Goal: Complete application form

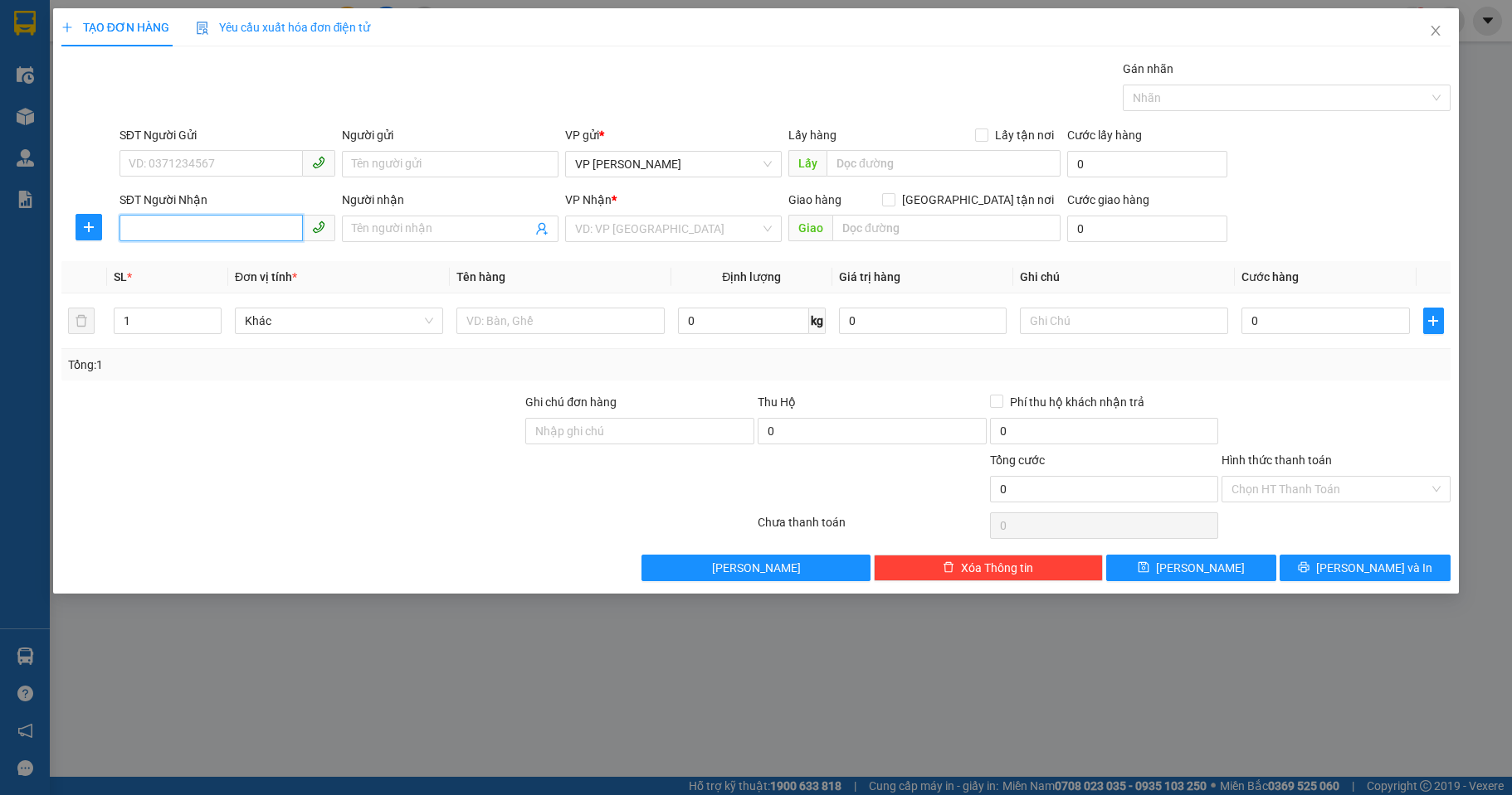
click at [207, 227] on input "SĐT Người Nhận" at bounding box center [211, 228] width 184 height 27
type input "0"
type input "033856167"
click at [635, 233] on input "search" at bounding box center [667, 229] width 185 height 25
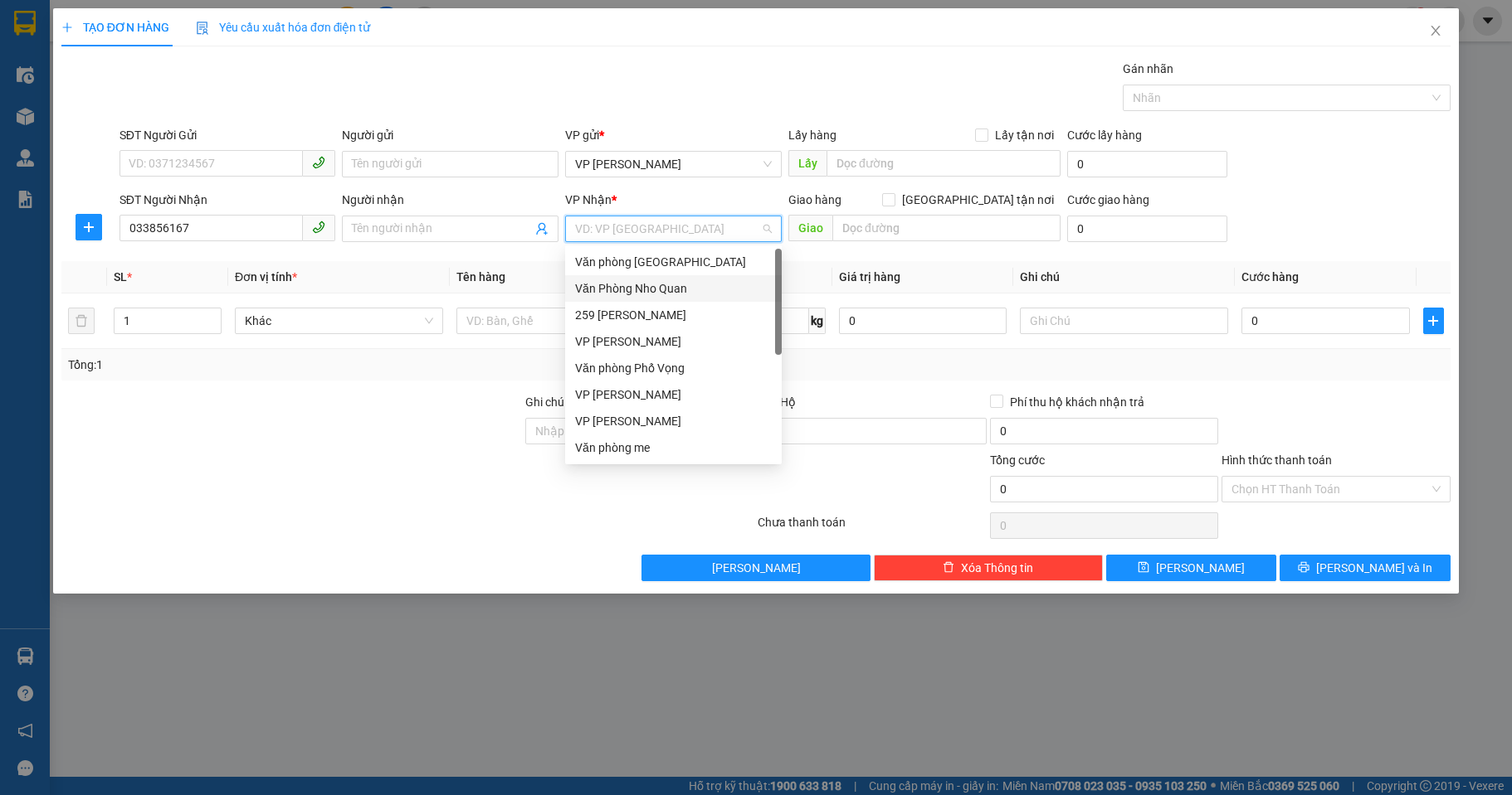
click at [653, 287] on div "Văn Phòng Nho Quan" at bounding box center [673, 289] width 197 height 19
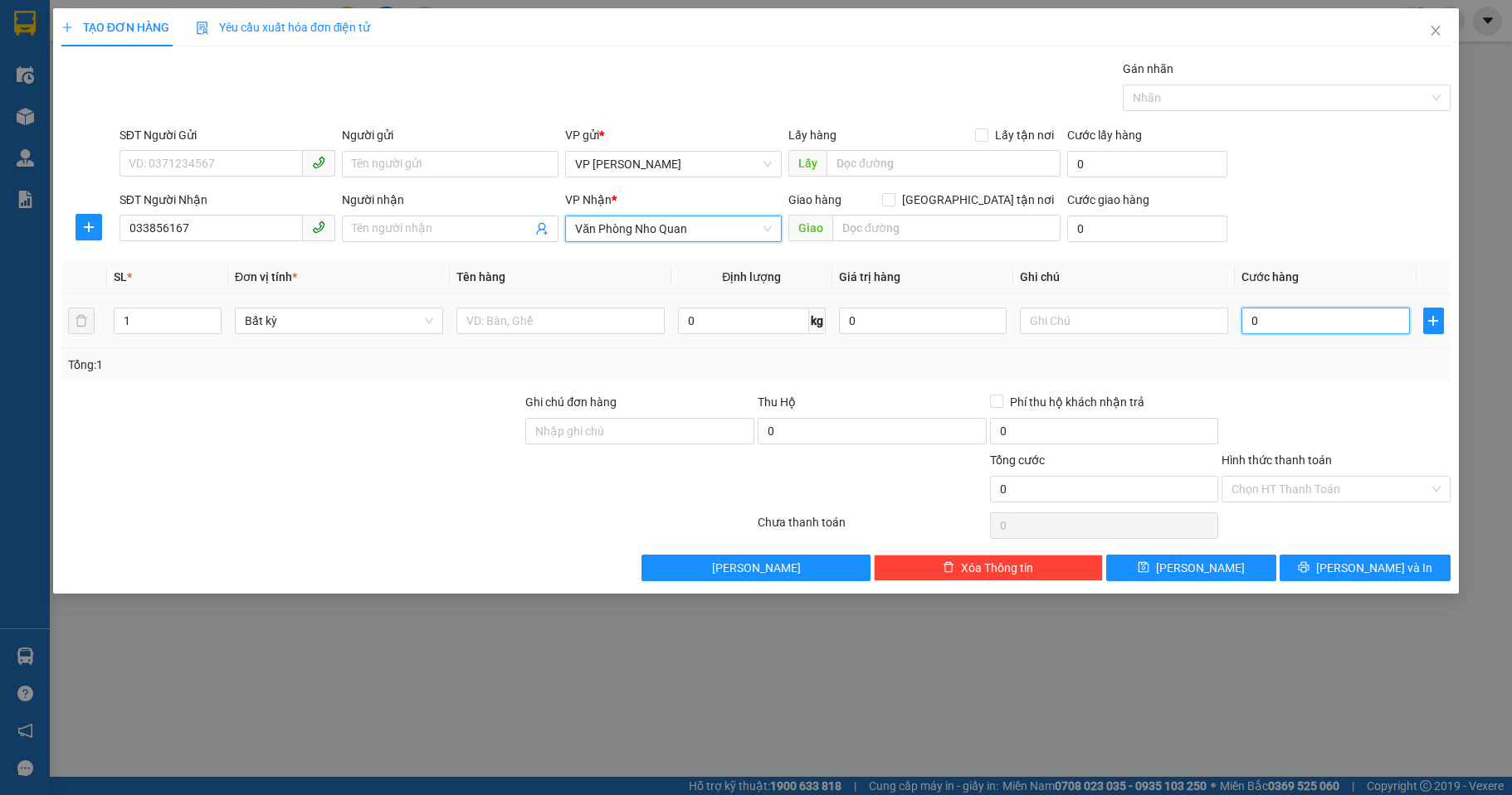
click at [1331, 321] on input "0" at bounding box center [1325, 321] width 168 height 27
type input "3"
type input "30"
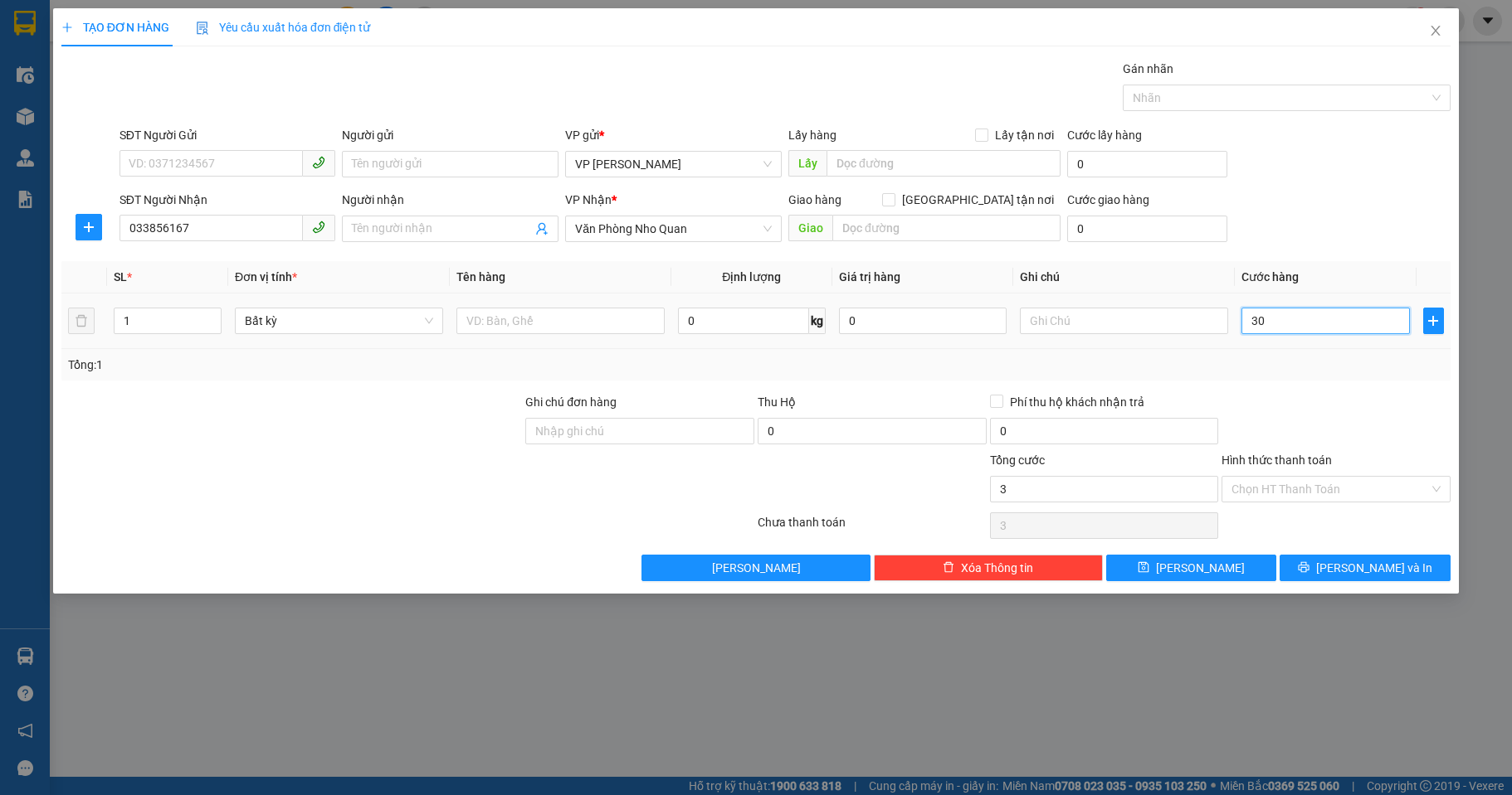
type input "30"
type input "30.000"
click at [1321, 417] on div at bounding box center [1336, 422] width 233 height 58
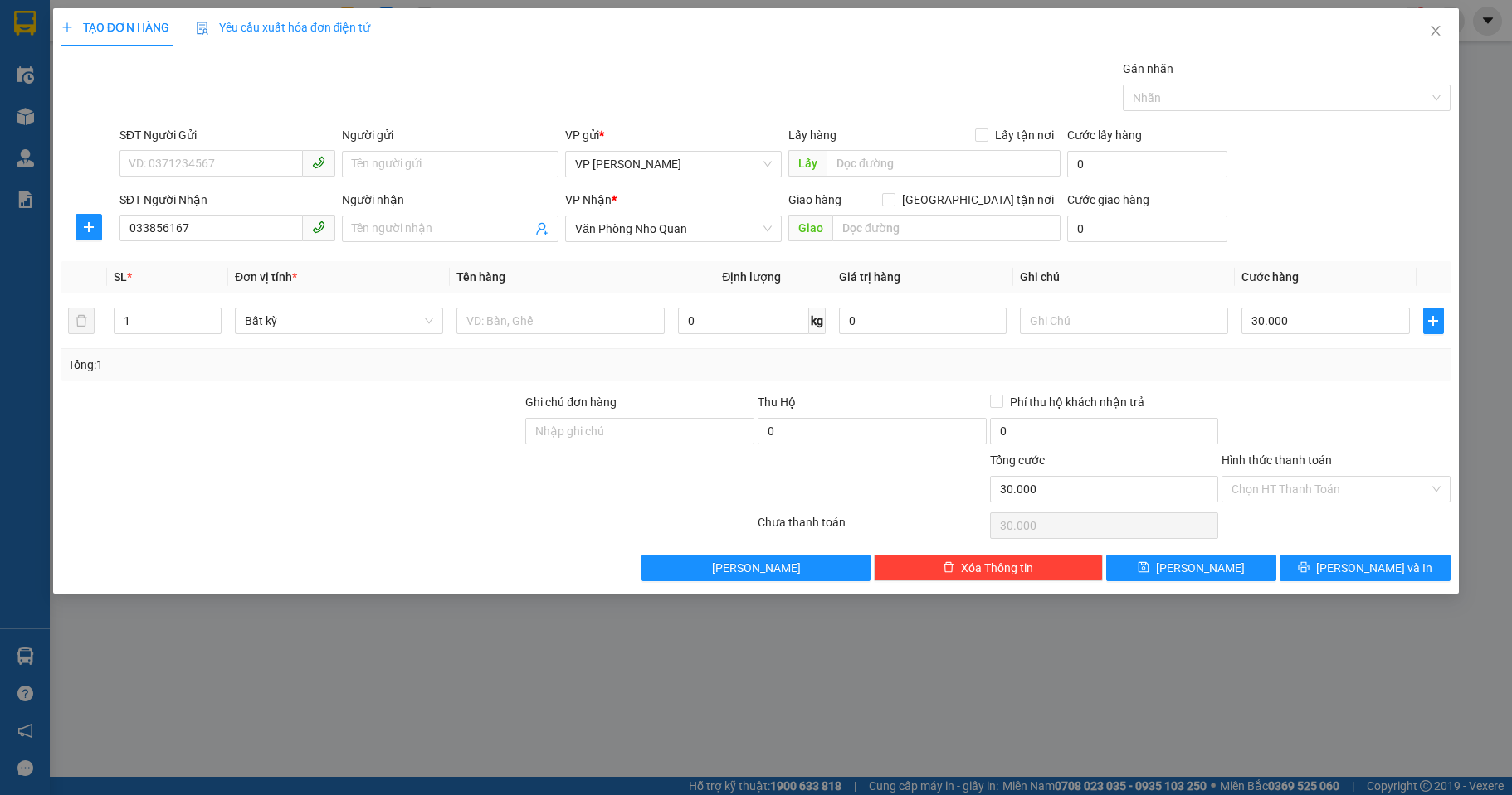
click at [1317, 498] on input "Hình thức thanh toán" at bounding box center [1329, 489] width 197 height 25
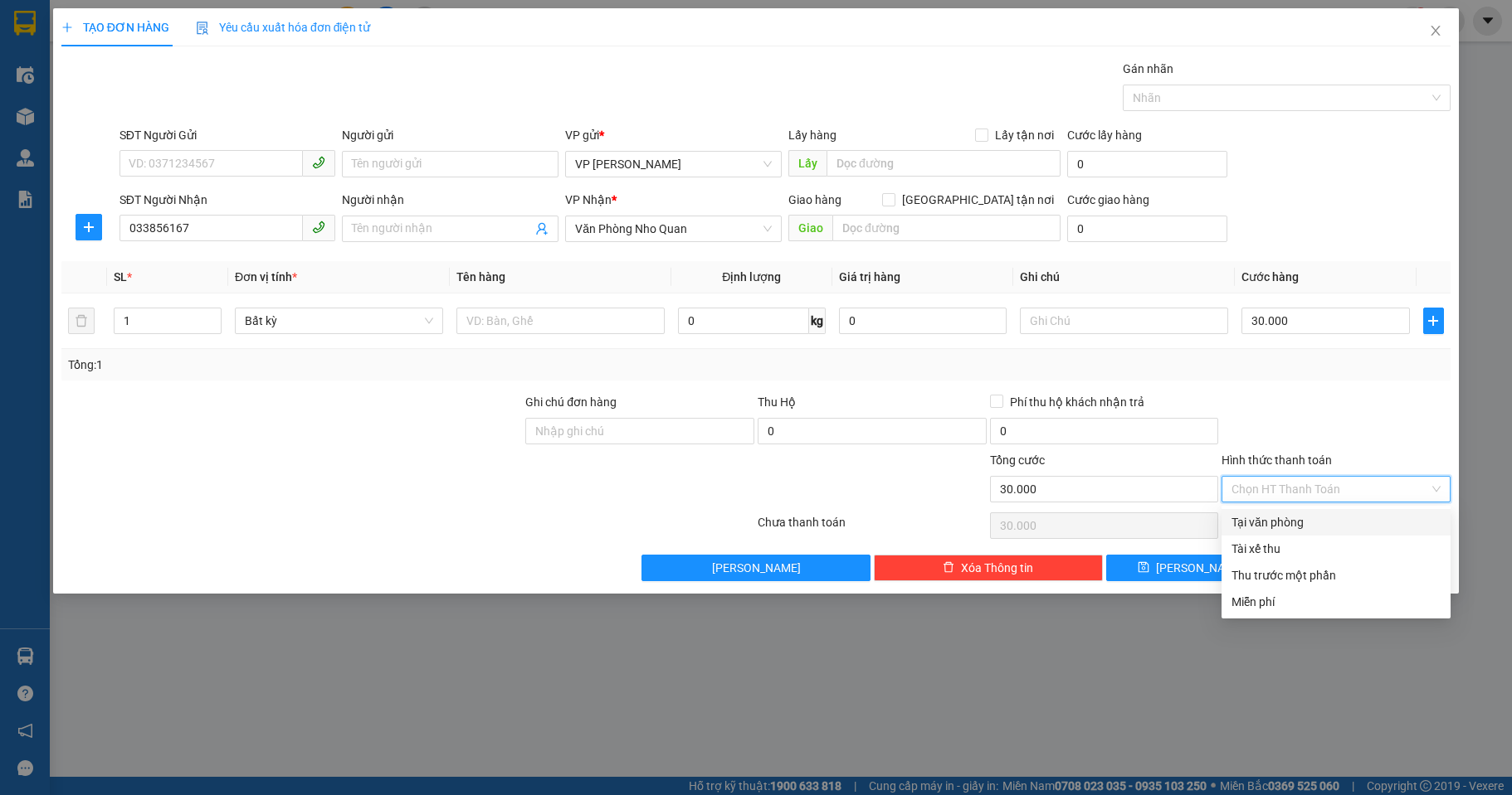
drag, startPoint x: 1301, startPoint y: 533, endPoint x: 1309, endPoint y: 508, distance: 26.2
click at [1302, 525] on div "Tại văn phòng" at bounding box center [1336, 523] width 229 height 27
type input "0"
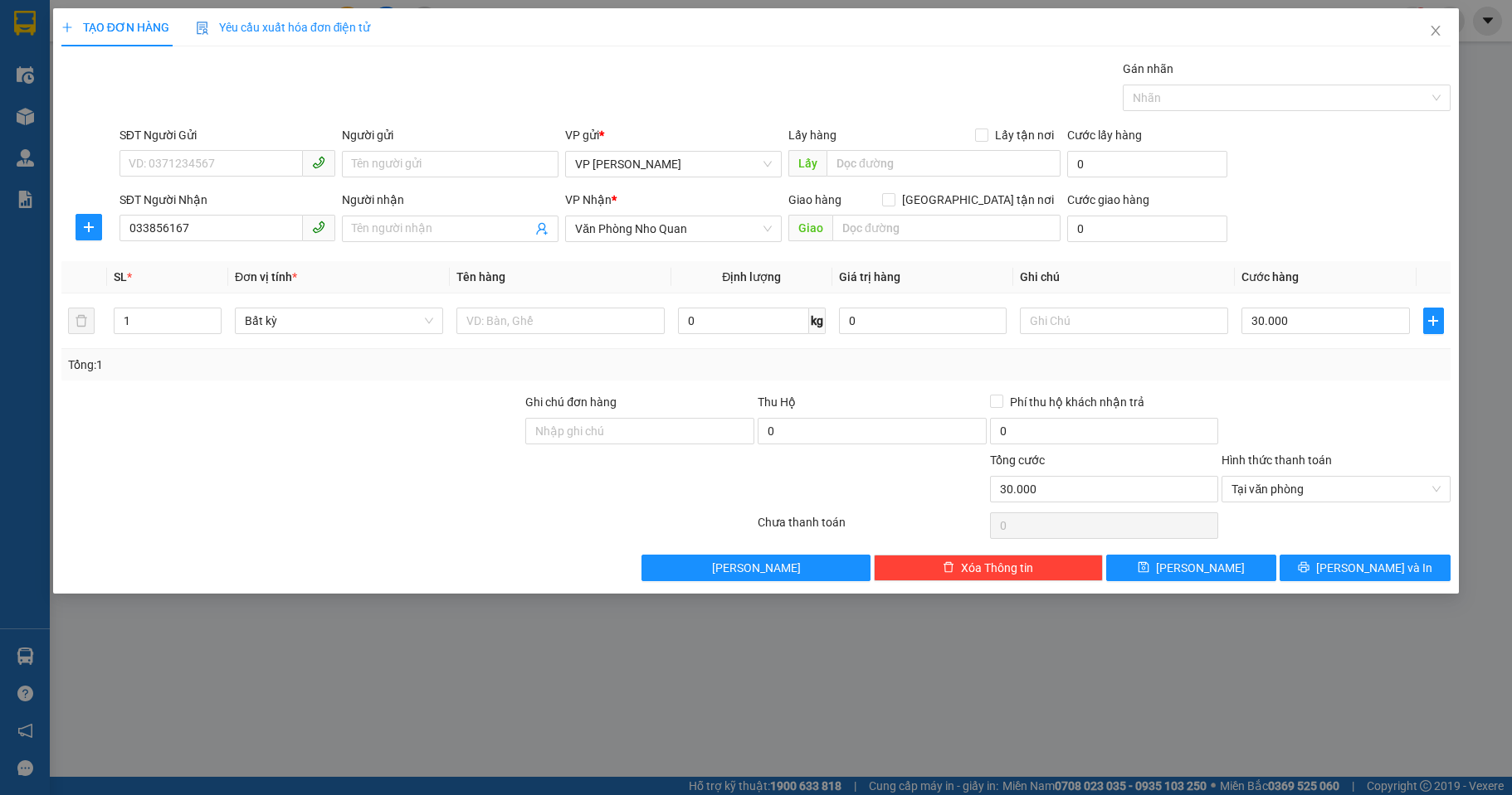
drag, startPoint x: 1325, startPoint y: 429, endPoint x: 1422, endPoint y: 567, distance: 168.7
click at [1349, 447] on div at bounding box center [1336, 422] width 233 height 58
click at [1393, 562] on span "[PERSON_NAME] và In" at bounding box center [1374, 568] width 116 height 19
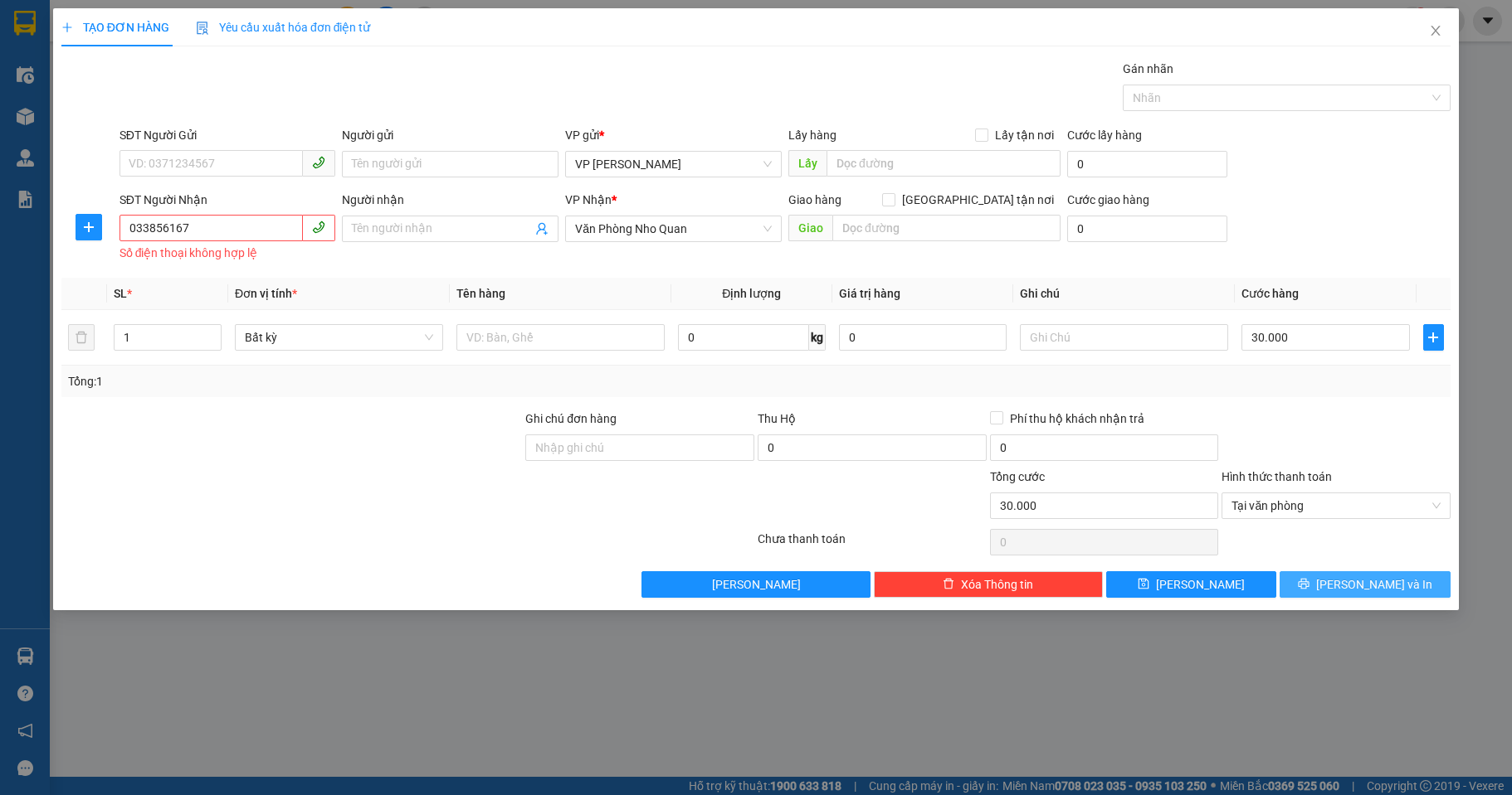
click at [1372, 577] on span "[PERSON_NAME] và In" at bounding box center [1374, 585] width 116 height 19
click at [236, 226] on input "033856167" at bounding box center [211, 228] width 184 height 27
drag, startPoint x: 204, startPoint y: 222, endPoint x: 75, endPoint y: 222, distance: 129.0
click at [75, 222] on div "SĐT Người Nhận 033856167 033856167 Số điện thoại không hợp lệ Người nhận Tên ng…" at bounding box center [756, 228] width 1392 height 75
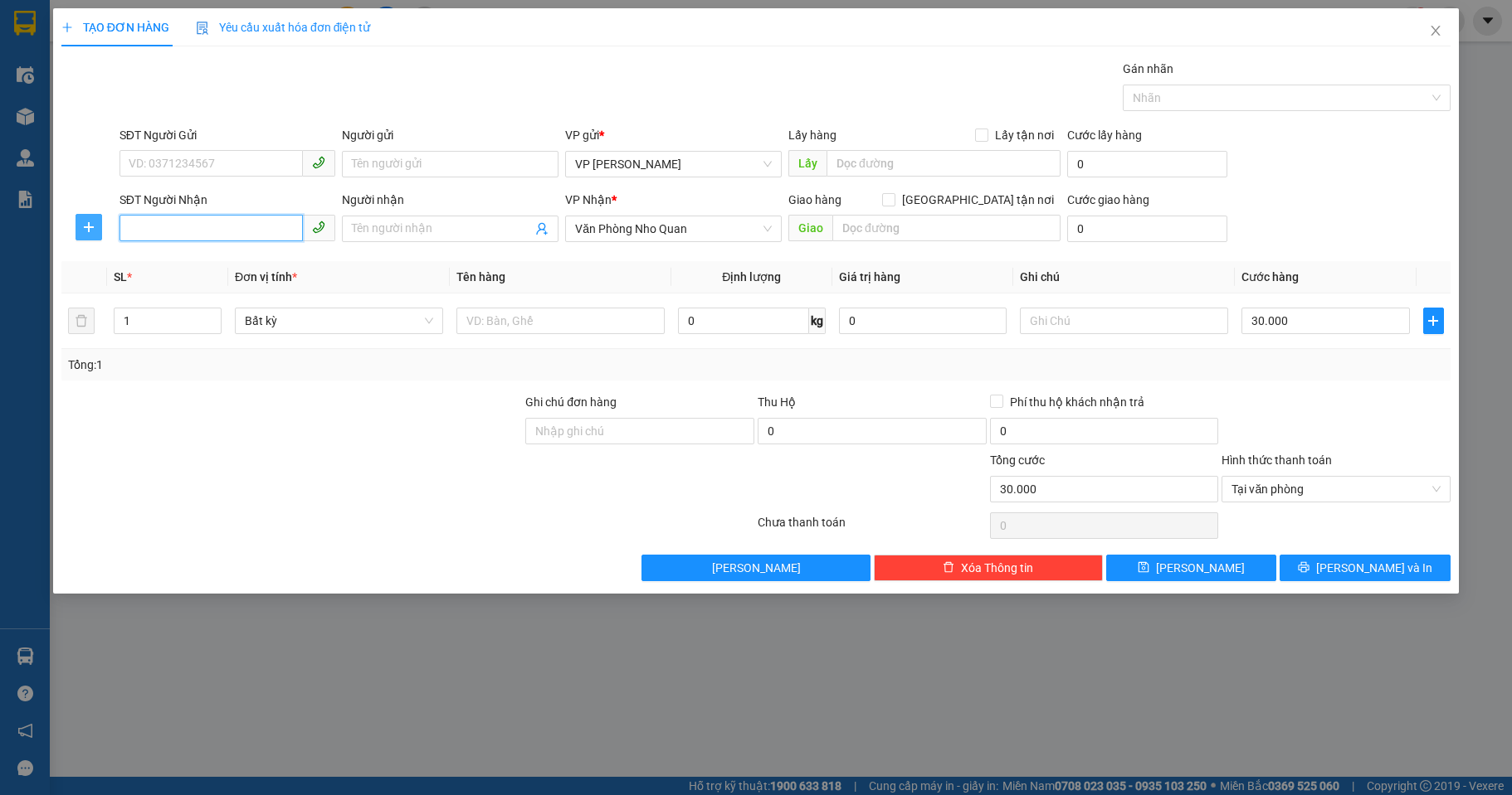
type input "2"
type input "0967393637"
click at [425, 258] on div "Transit Pickup Surcharge Ids Transit Deliver Surcharge Ids Transit Deliver Surc…" at bounding box center [756, 320] width 1389 height 522
click at [1309, 574] on span "printer" at bounding box center [1303, 568] width 12 height 13
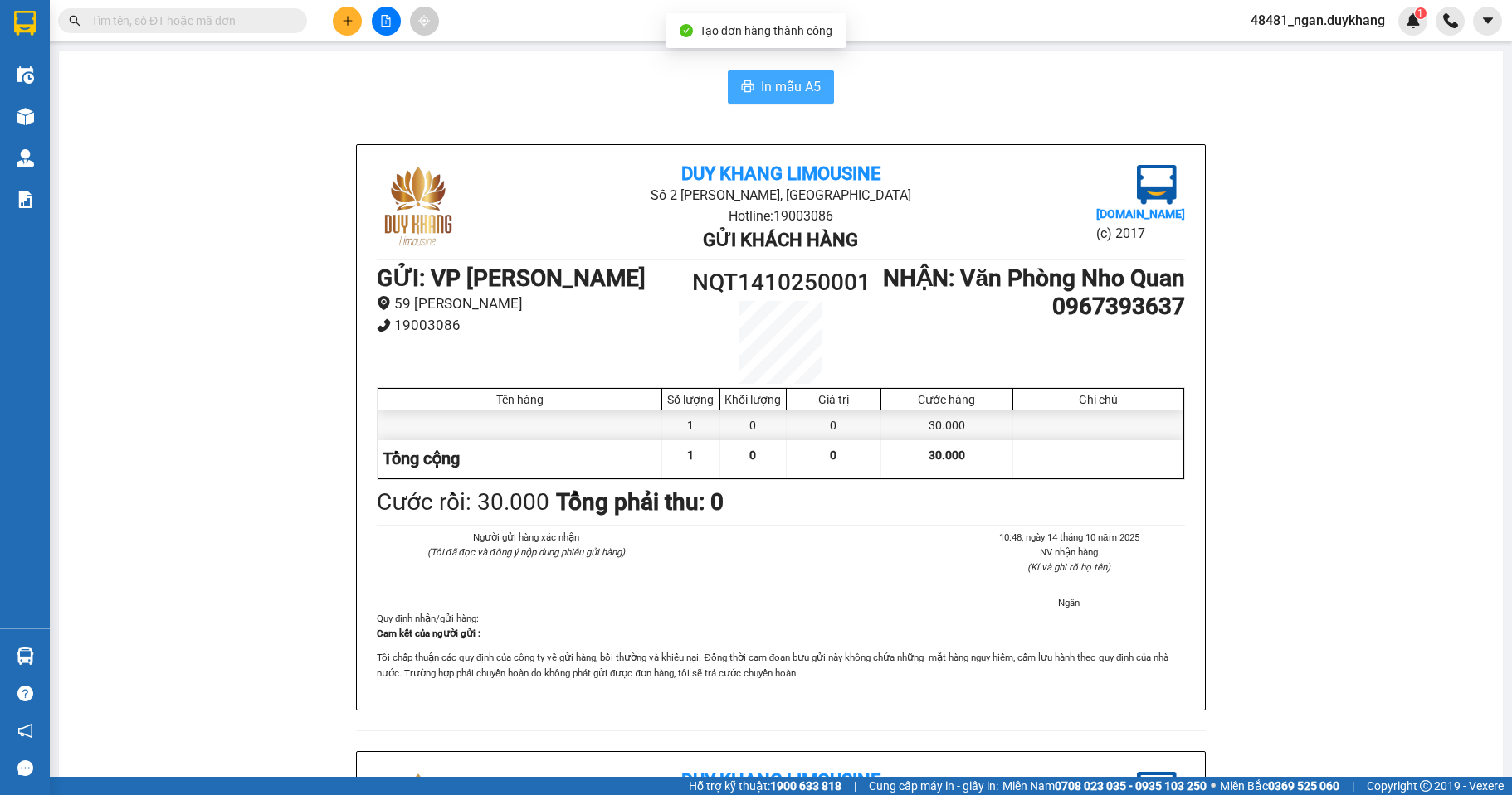
click at [776, 83] on span "In mẫu A5" at bounding box center [791, 86] width 59 height 20
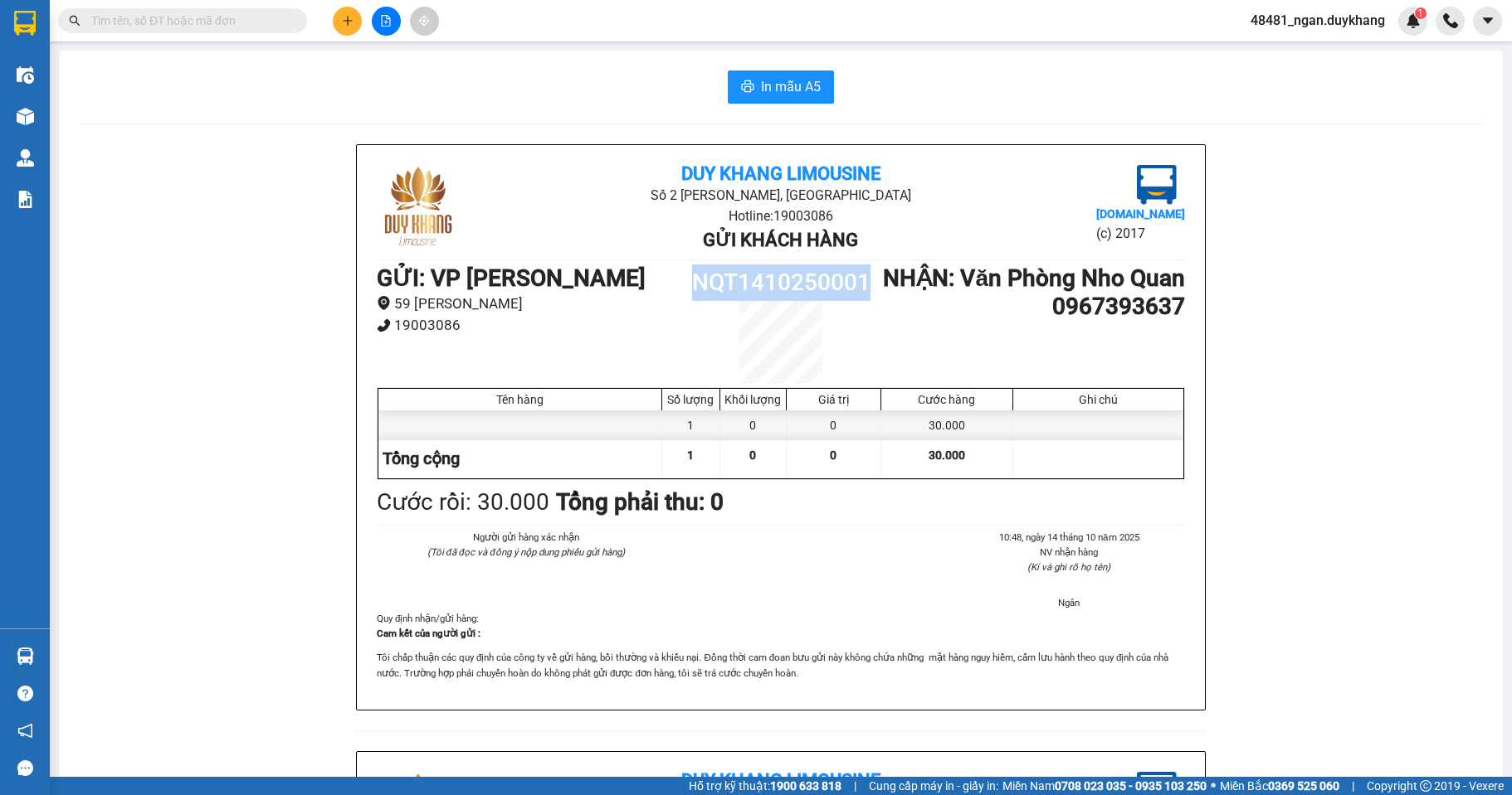
drag, startPoint x: 850, startPoint y: 284, endPoint x: 858, endPoint y: 284, distance: 8.0
click at [870, 284] on h1 "NQT1410250001" at bounding box center [781, 283] width 202 height 36
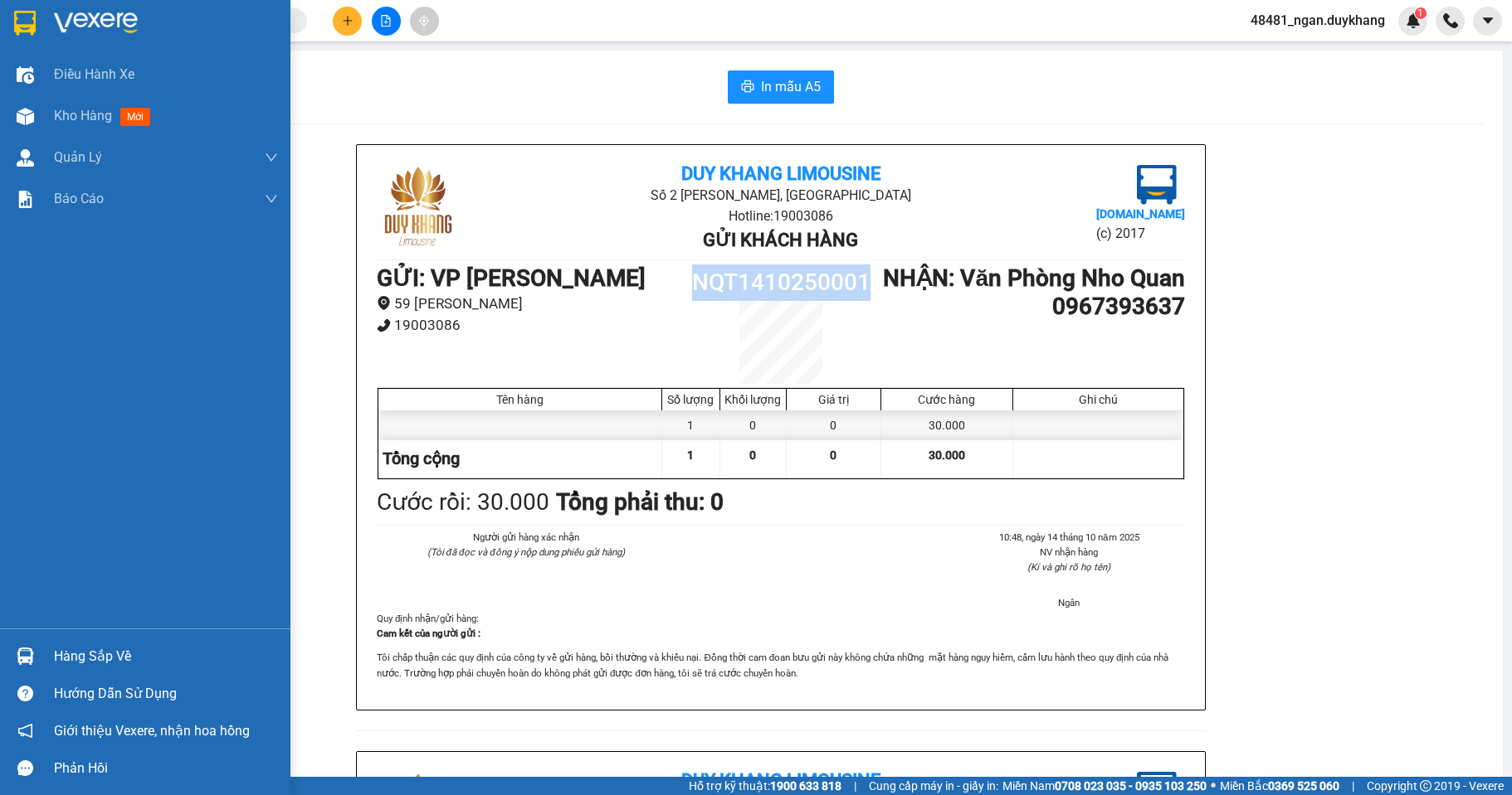
drag, startPoint x: 28, startPoint y: 111, endPoint x: 108, endPoint y: 19, distance: 121.9
click at [28, 109] on img at bounding box center [25, 116] width 18 height 18
